Goal: Navigation & Orientation: Find specific page/section

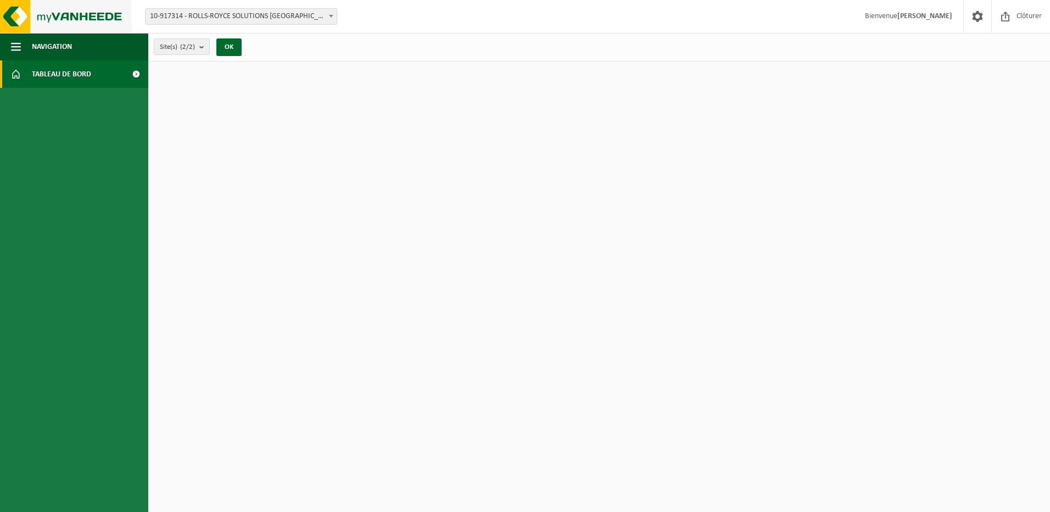
click at [49, 13] on img at bounding box center [66, 16] width 132 height 33
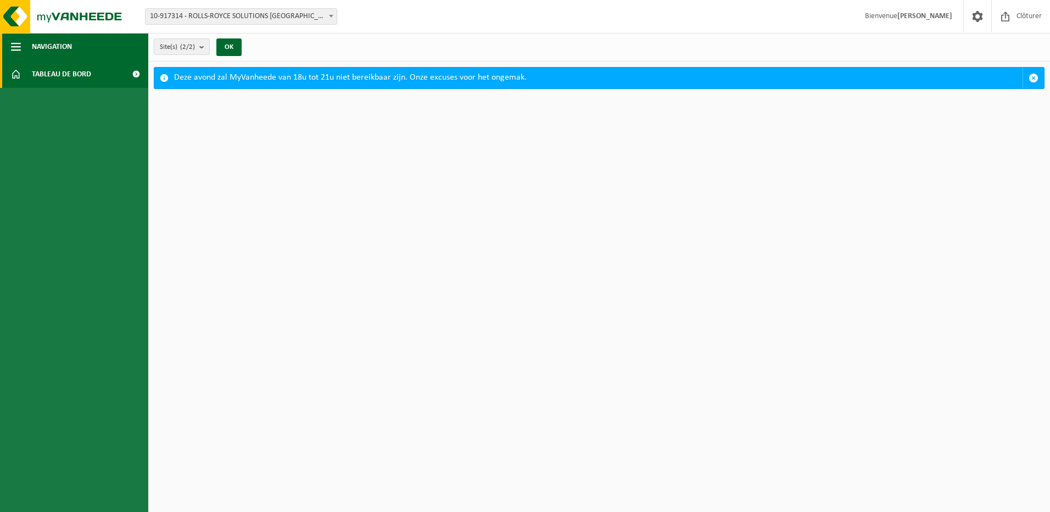
click at [18, 47] on span "button" at bounding box center [16, 46] width 10 height 27
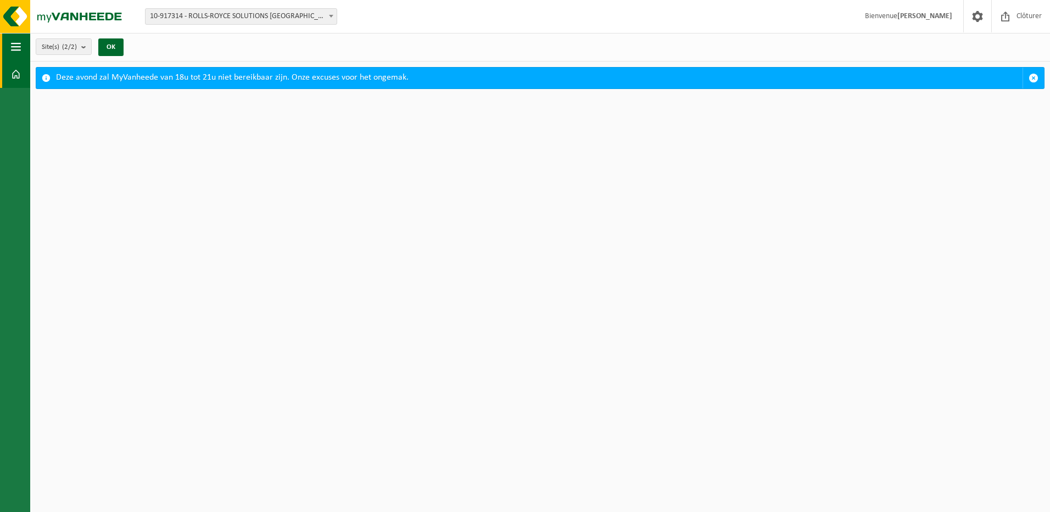
click at [18, 47] on span "button" at bounding box center [16, 46] width 10 height 27
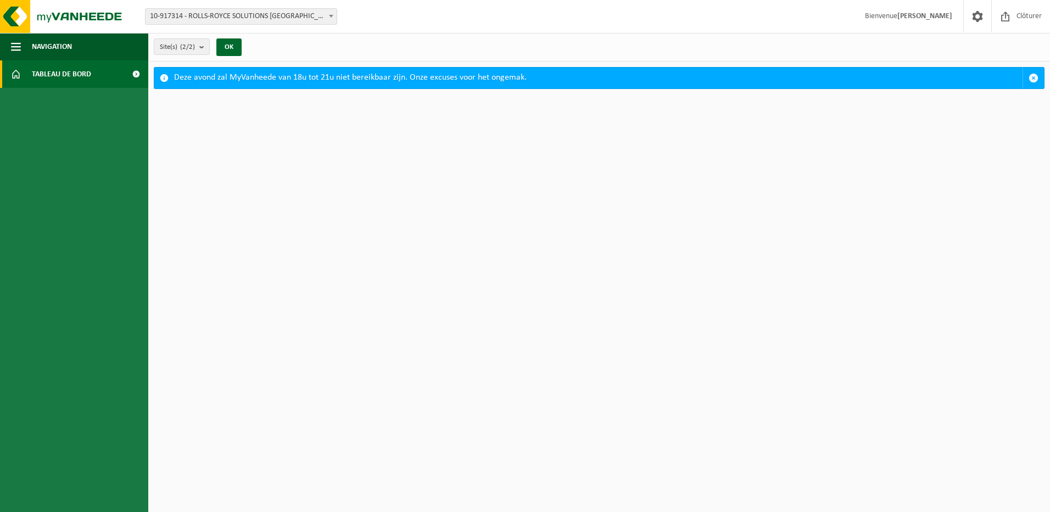
click at [21, 77] on link "Tableau de bord" at bounding box center [74, 73] width 148 height 27
